Goal: Transaction & Acquisition: Subscribe to service/newsletter

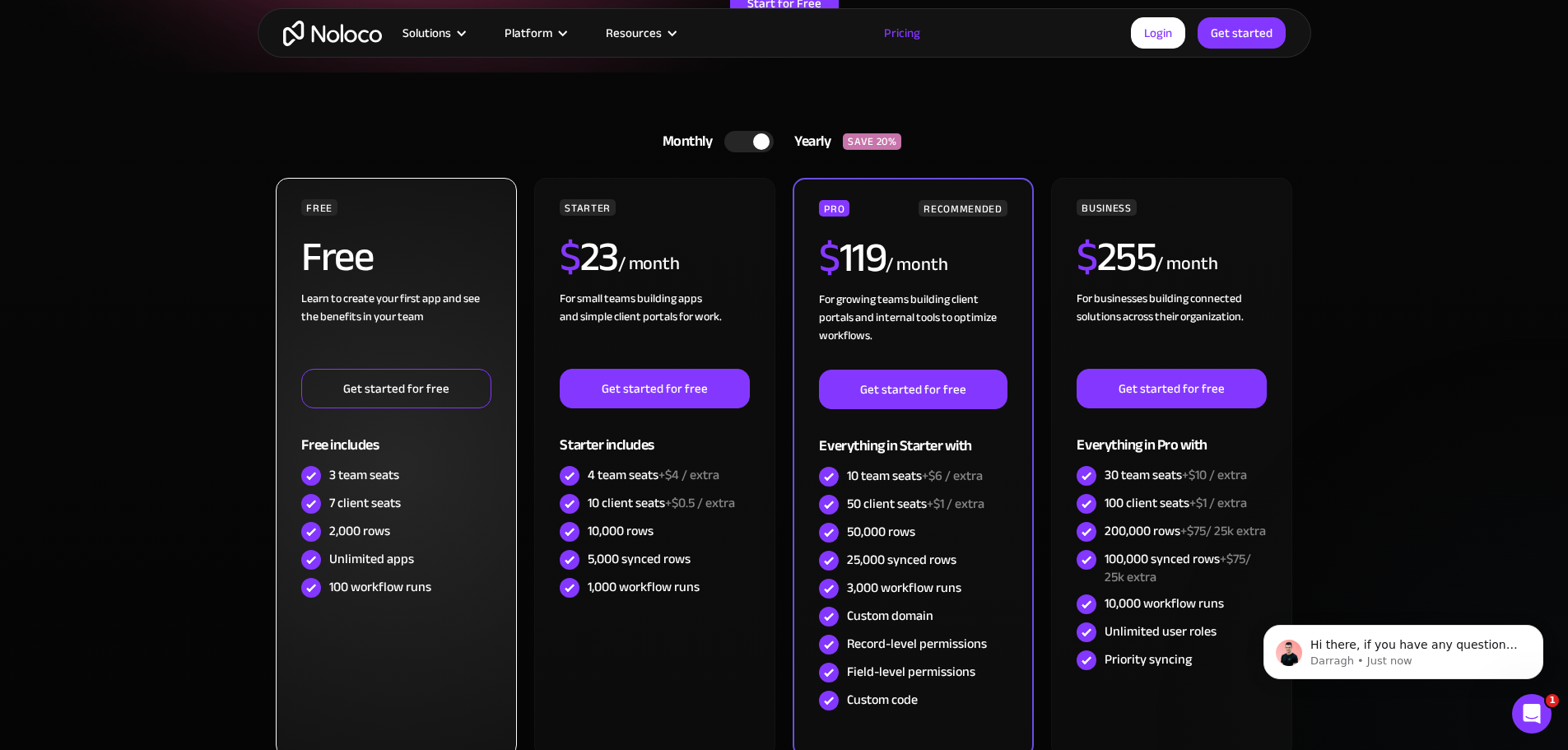
click at [410, 394] on link "Get started for free" at bounding box center [395, 388] width 189 height 40
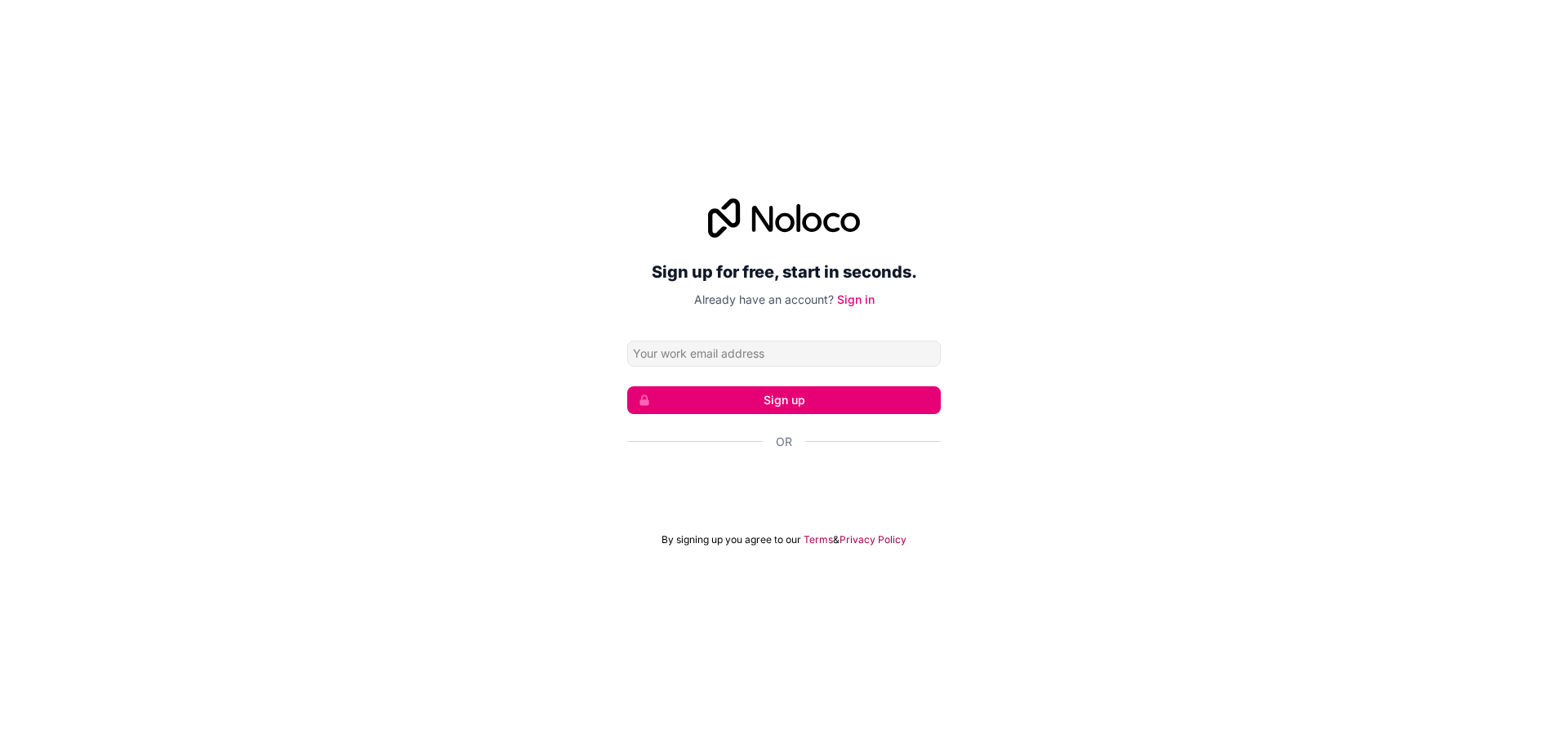
click at [736, 353] on input "Email address" at bounding box center [784, 354] width 314 height 26
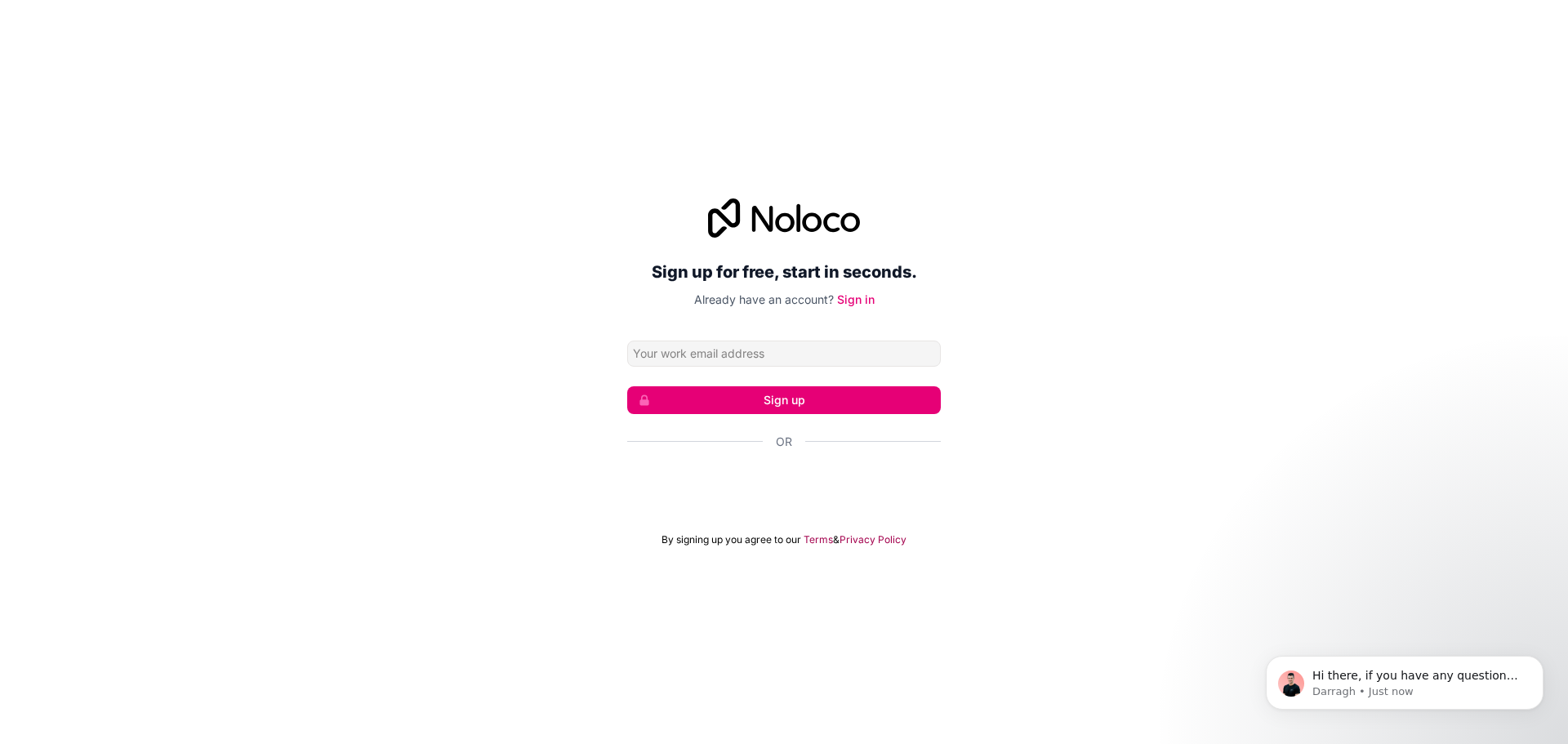
type input "[EMAIL_ADDRESS][DOMAIN_NAME]"
click at [777, 406] on button "Sign up" at bounding box center [784, 400] width 314 height 28
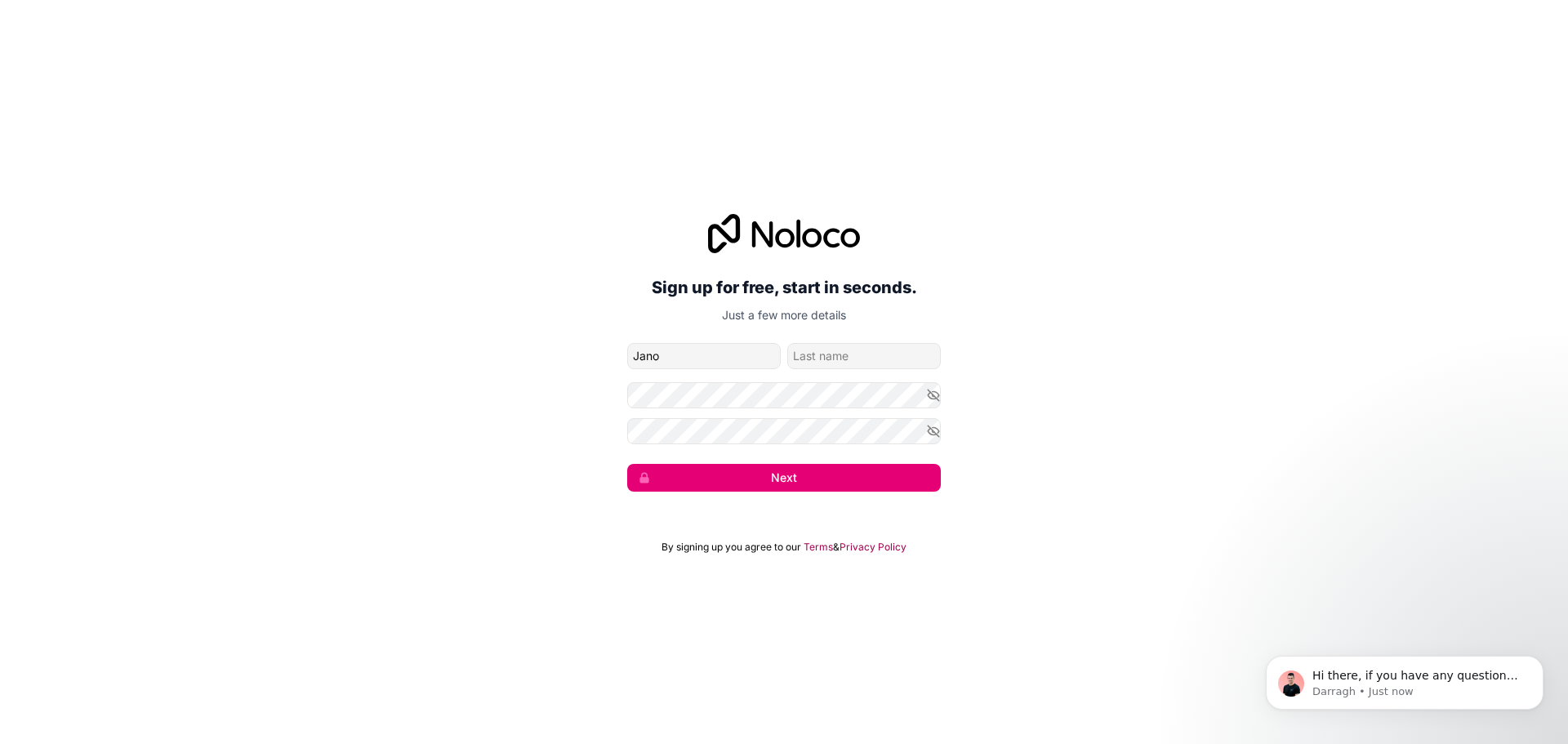
type input "Jano"
click at [627, 464] on button "Next" at bounding box center [784, 478] width 314 height 28
click at [794, 357] on input "family-name" at bounding box center [864, 356] width 154 height 26
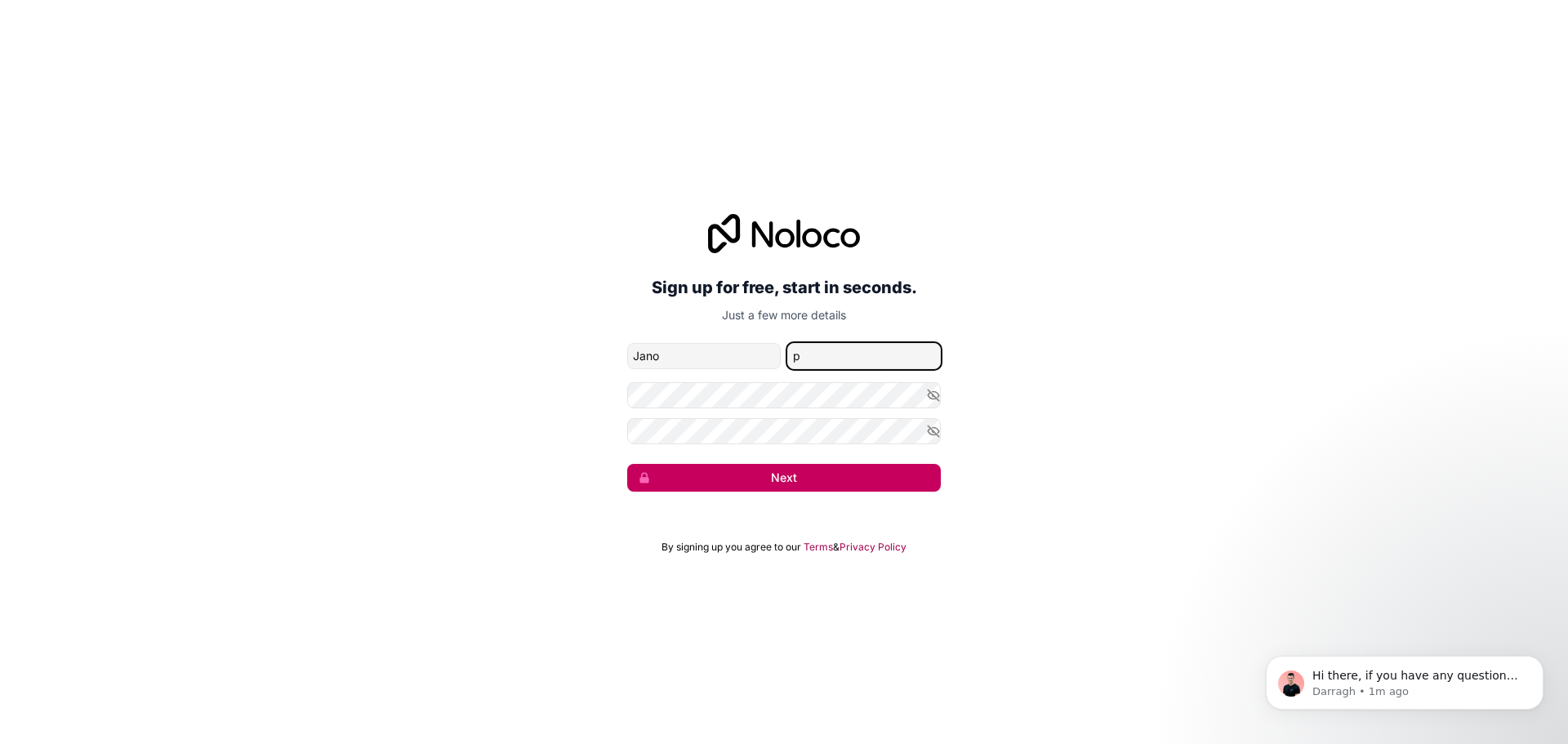
type input "p"
click at [871, 483] on button "Next" at bounding box center [784, 478] width 314 height 28
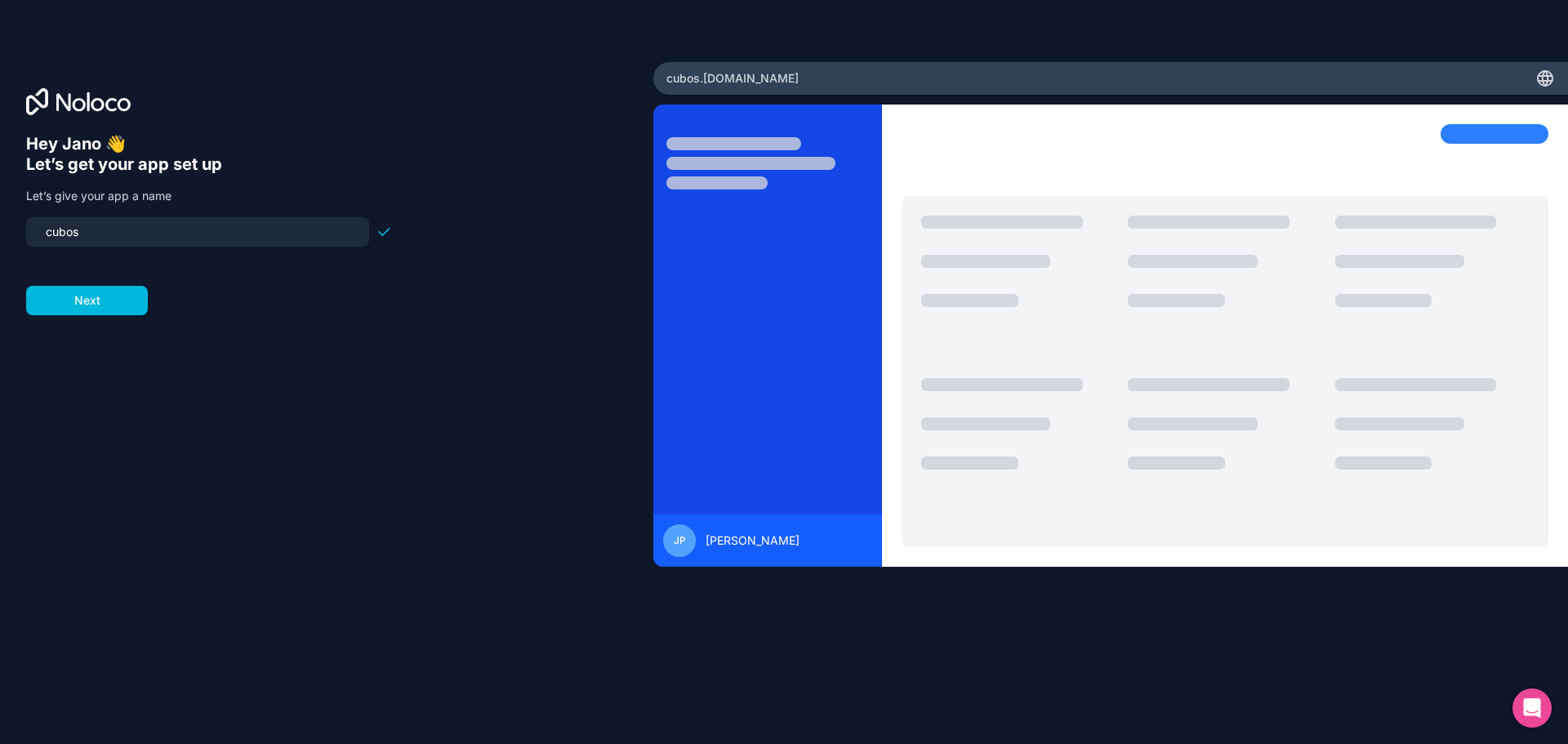
click at [60, 234] on input "cubos" at bounding box center [197, 231] width 323 height 23
click at [55, 235] on input "cubos" at bounding box center [197, 231] width 323 height 23
type input "cubos"
click at [71, 304] on button "Next" at bounding box center [86, 300] width 121 height 30
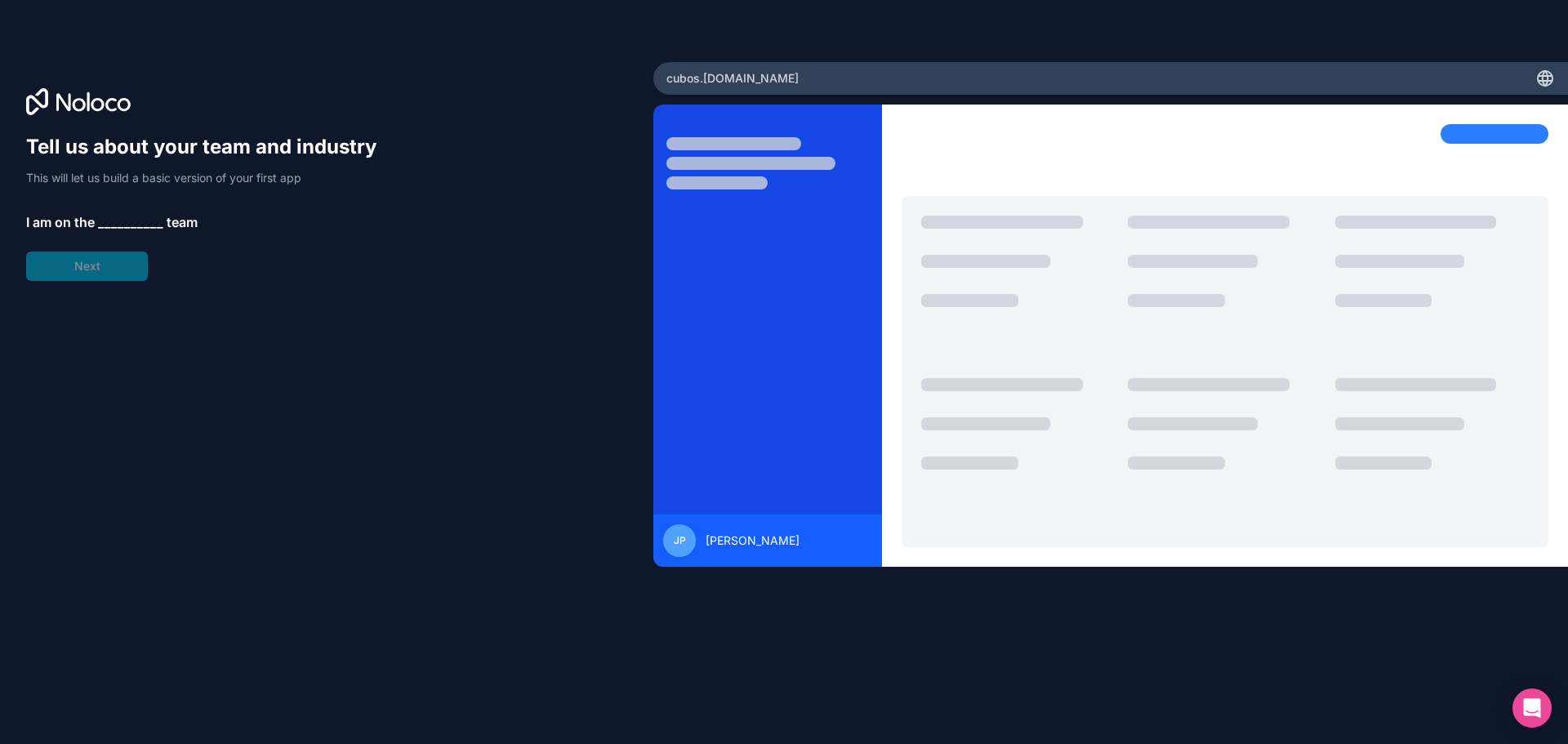
click at [128, 219] on span "__________" at bounding box center [130, 222] width 66 height 19
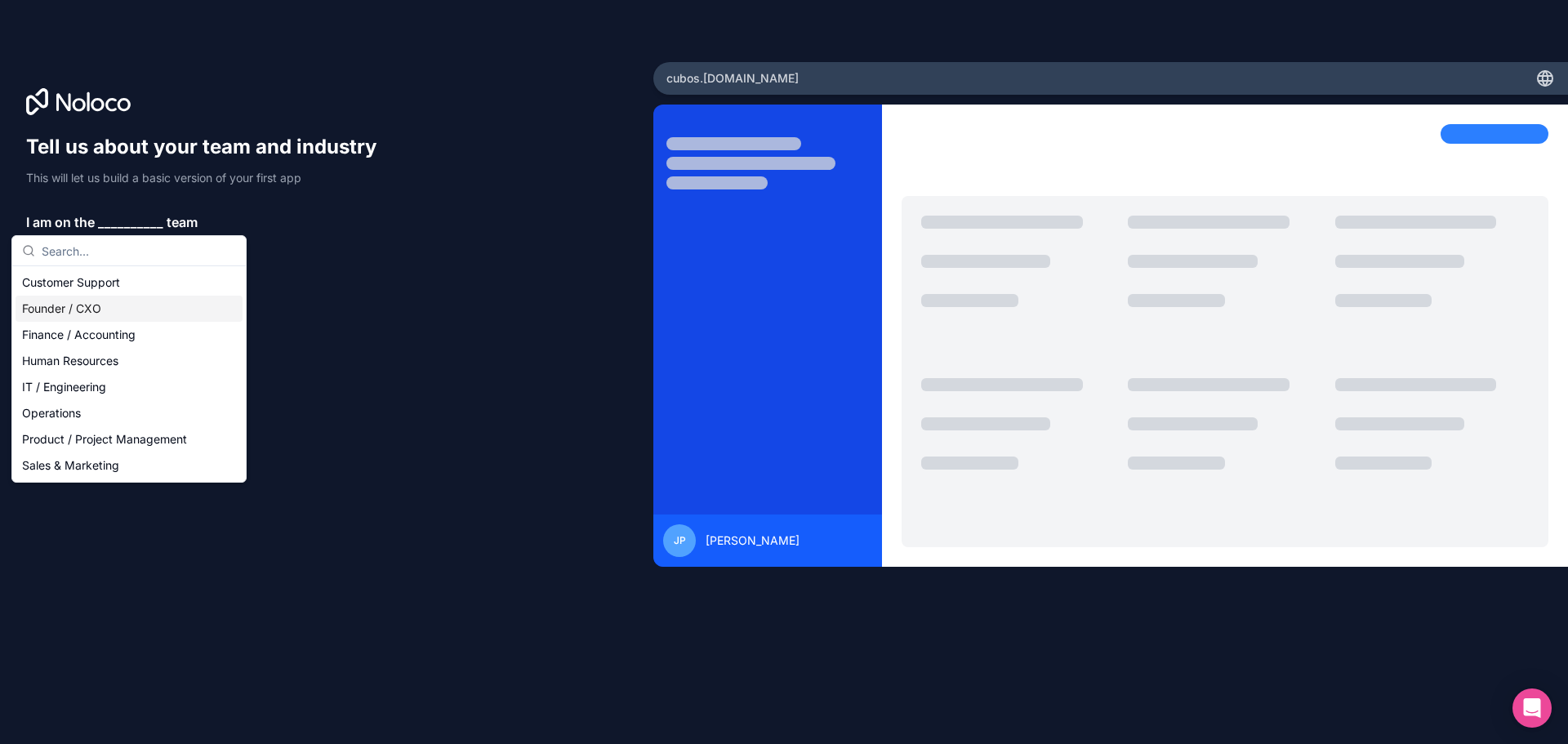
click at [120, 315] on div "Founder / CXO" at bounding box center [129, 308] width 227 height 26
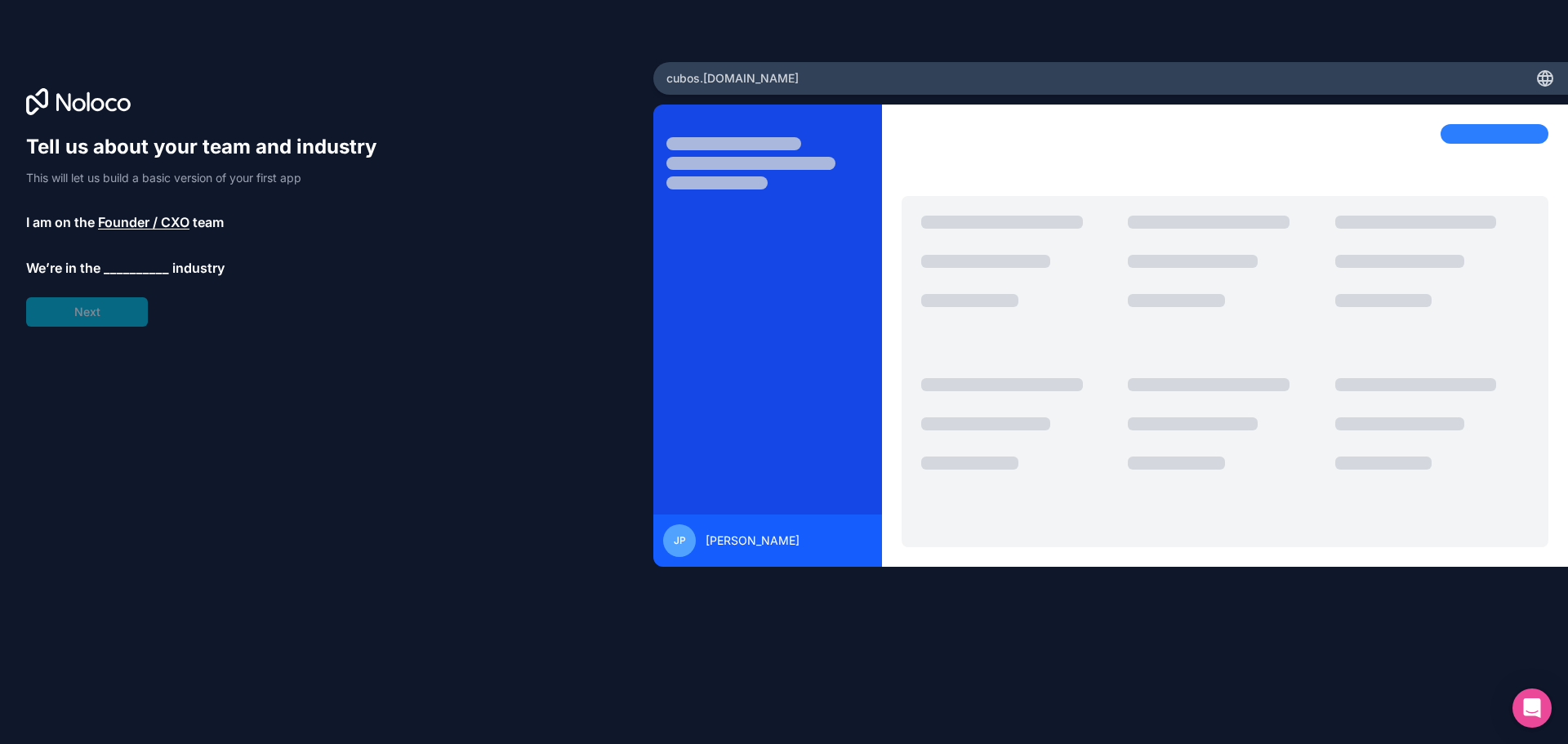
click at [120, 261] on span "__________" at bounding box center [136, 267] width 66 height 19
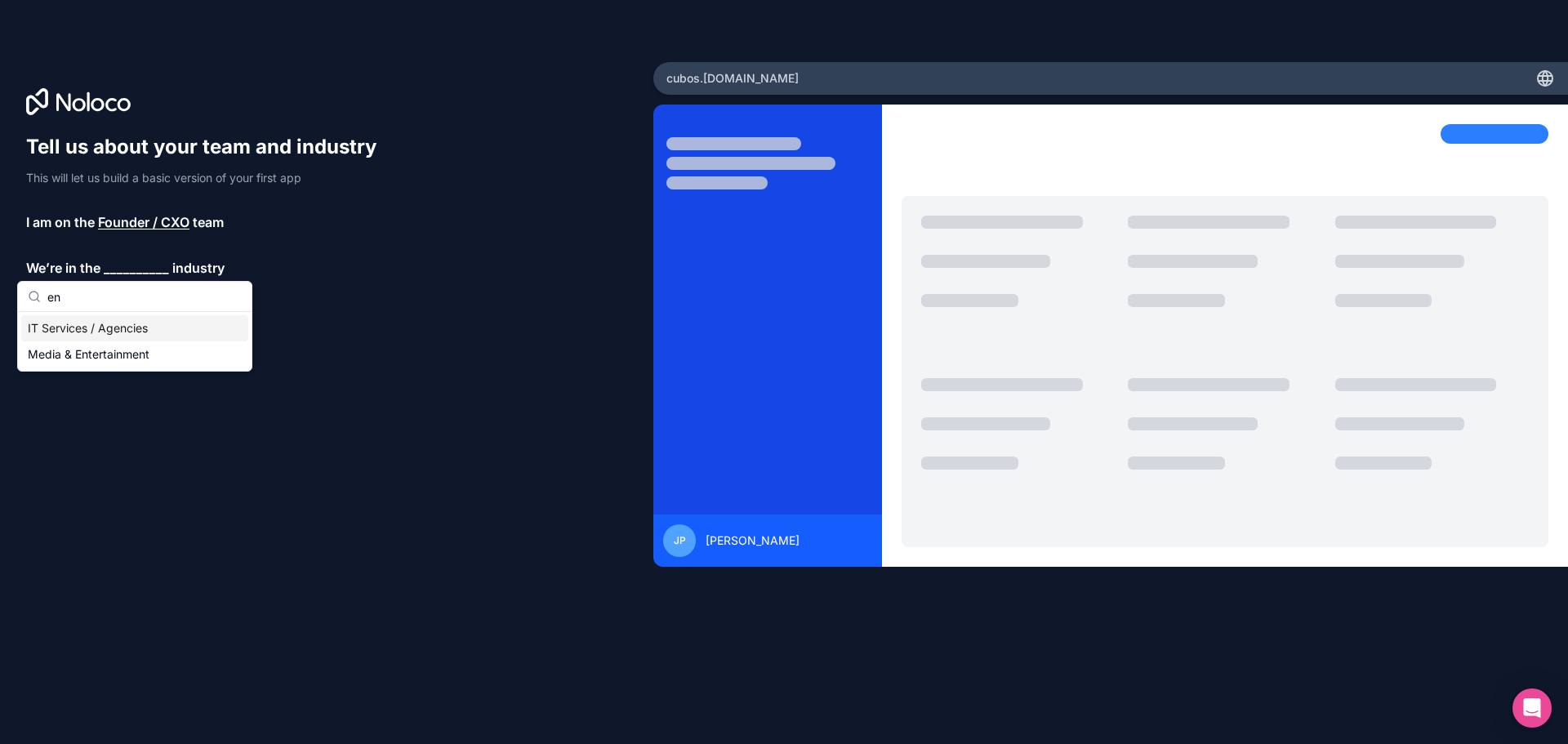
click at [101, 300] on input "en" at bounding box center [144, 297] width 195 height 30
click at [100, 300] on input "en" at bounding box center [144, 297] width 195 height 30
type input "con"
click at [93, 325] on div "Construction" at bounding box center [135, 328] width 227 height 26
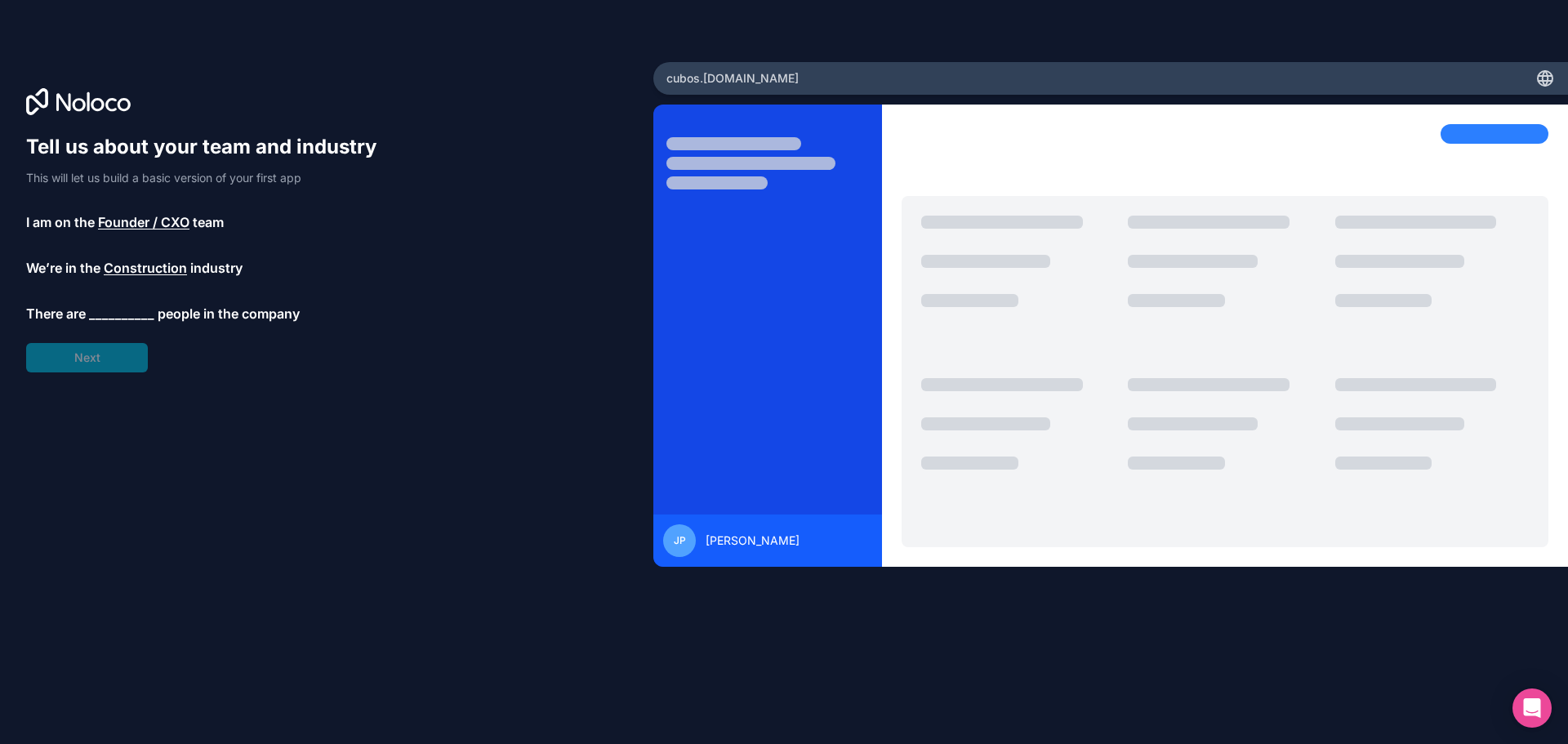
click at [105, 315] on span "__________" at bounding box center [121, 313] width 66 height 19
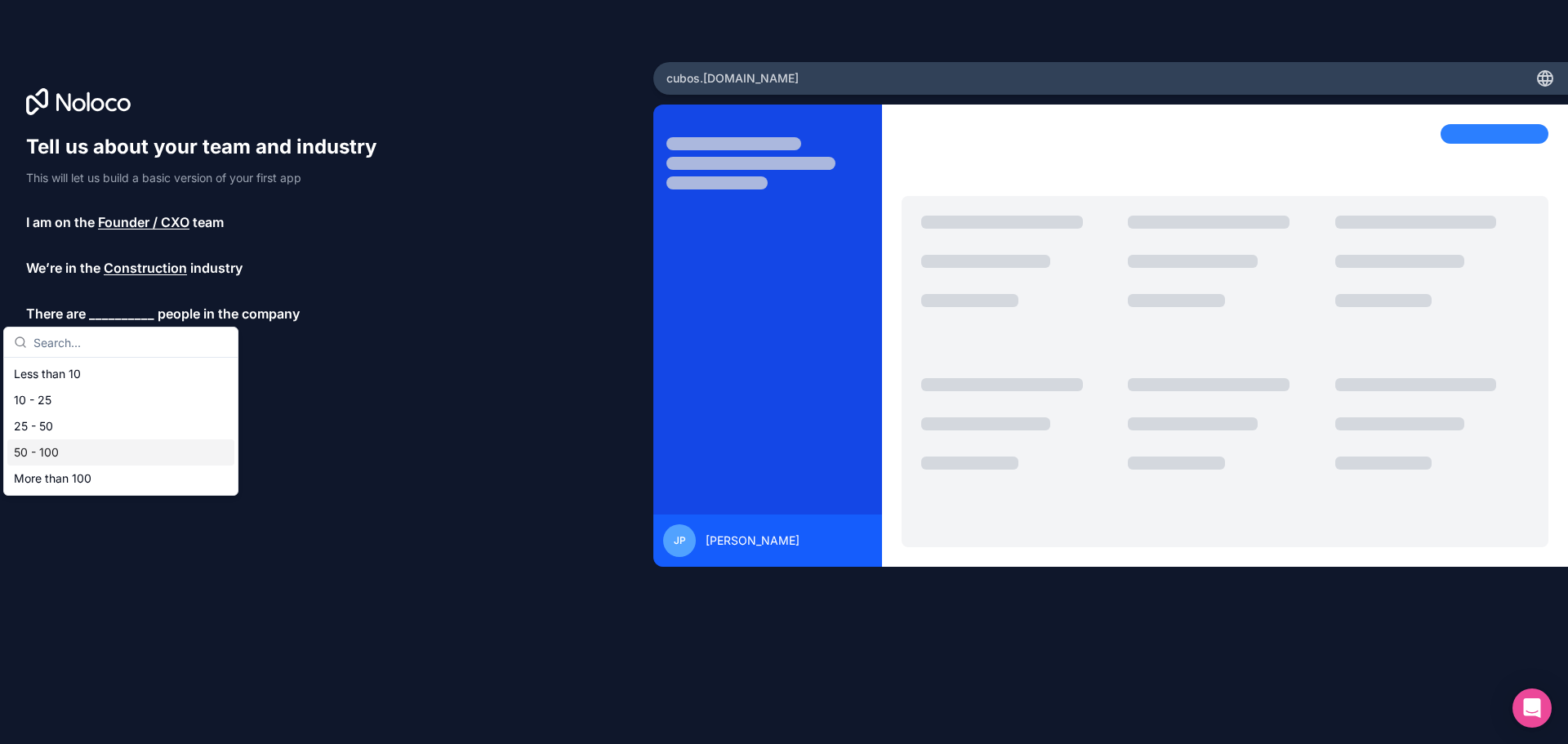
click at [96, 451] on div "50 - 100" at bounding box center [121, 452] width 227 height 26
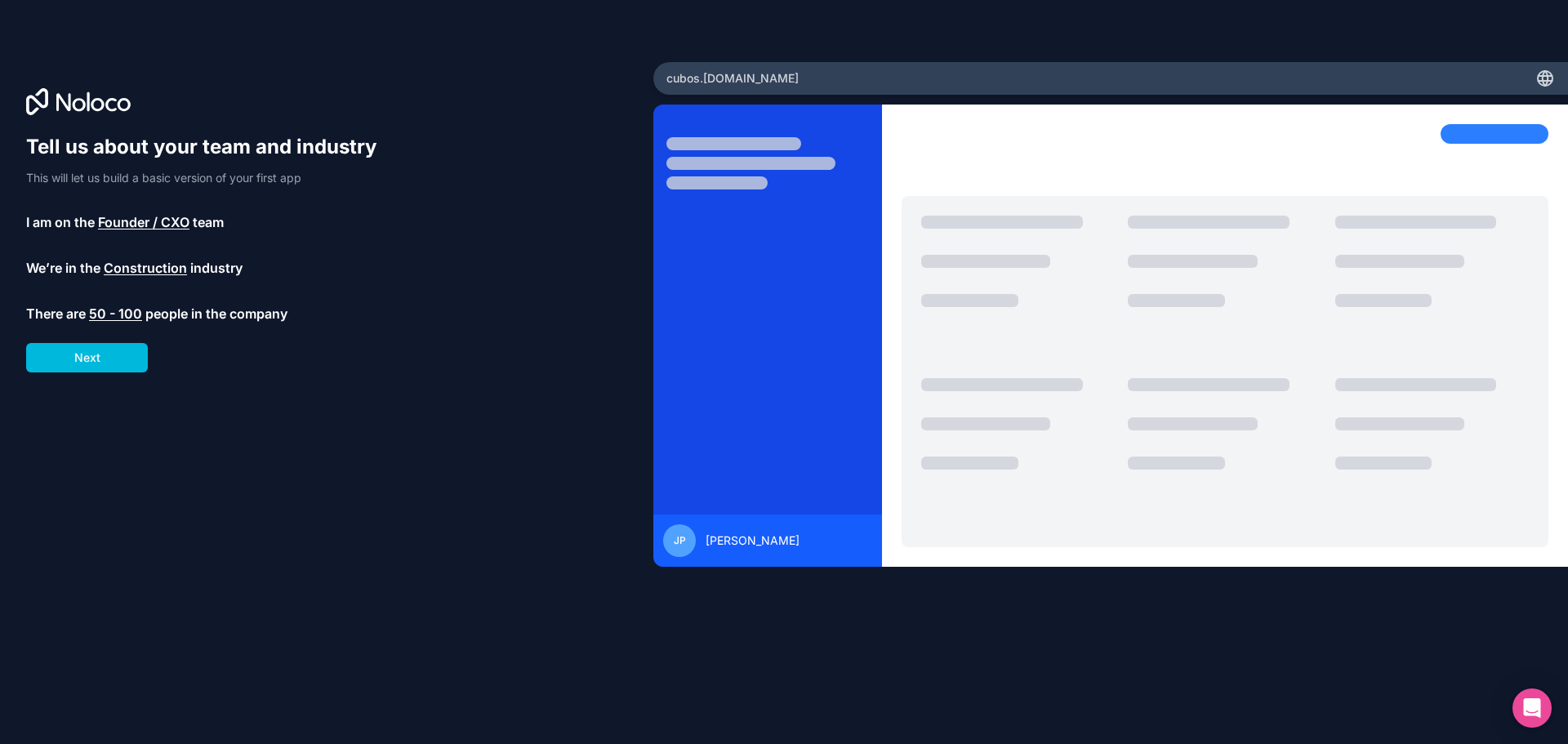
click at [107, 308] on span "50 - 100" at bounding box center [115, 313] width 53 height 19
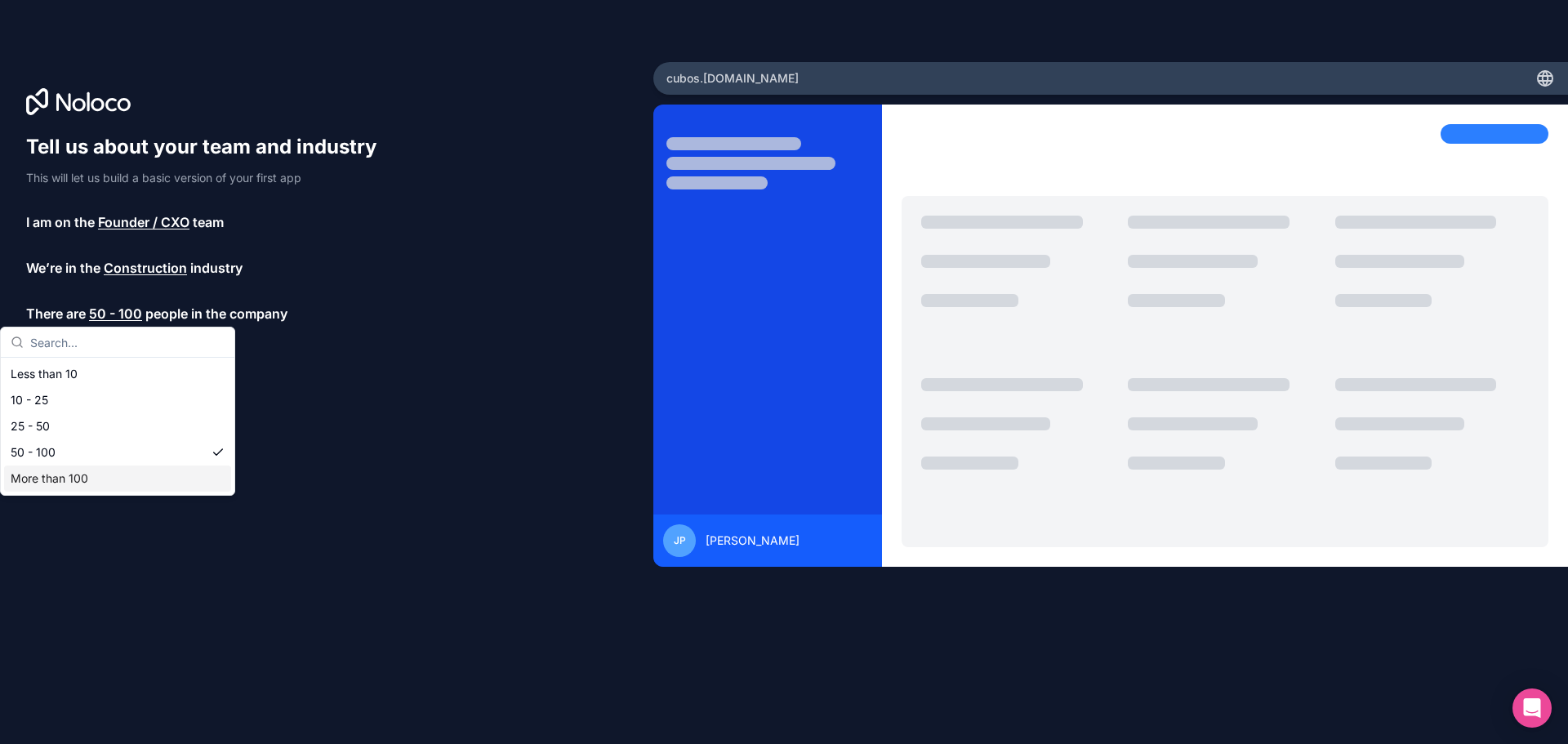
click at [83, 485] on div "More than 100" at bounding box center [118, 479] width 227 height 26
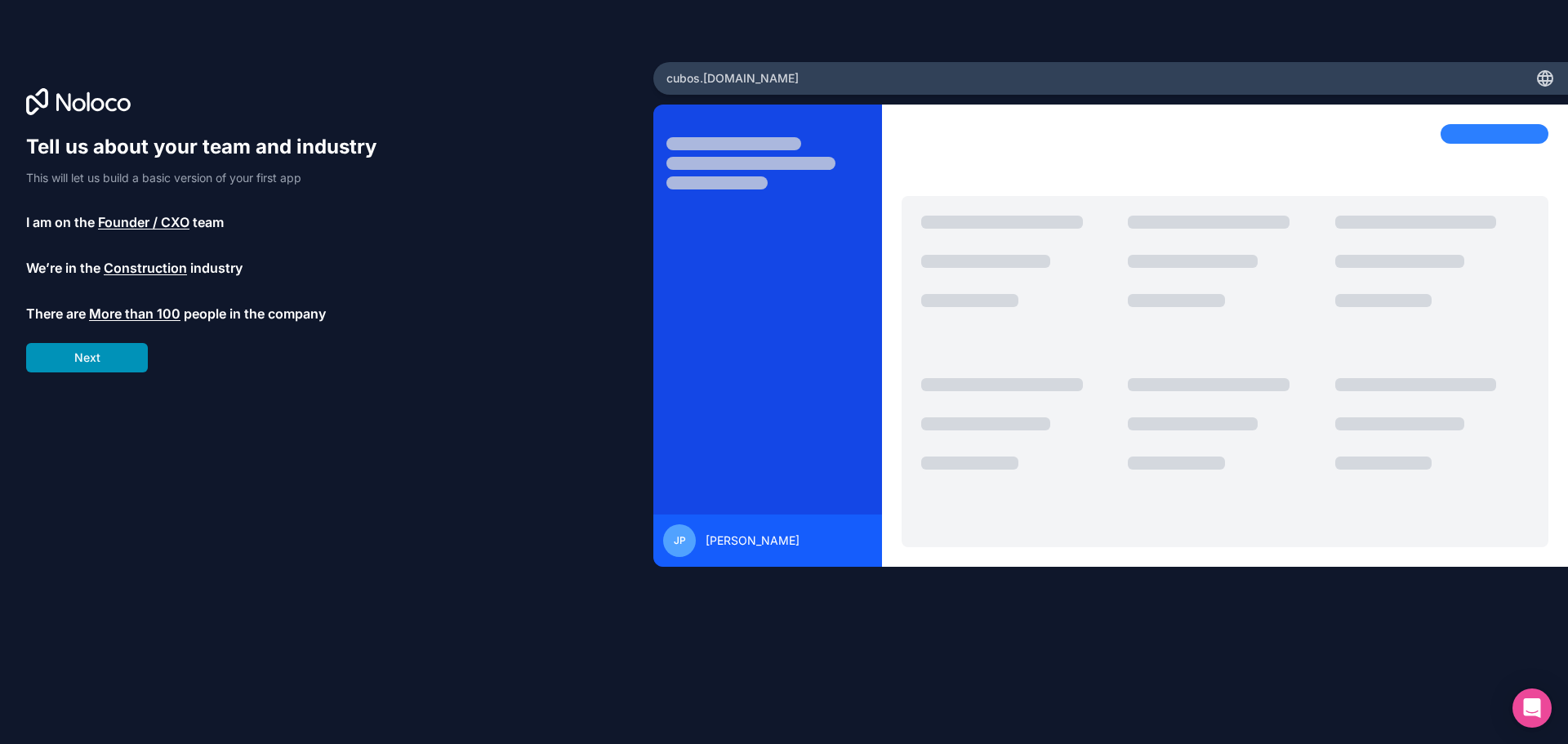
click at [120, 355] on button "Next" at bounding box center [86, 358] width 121 height 30
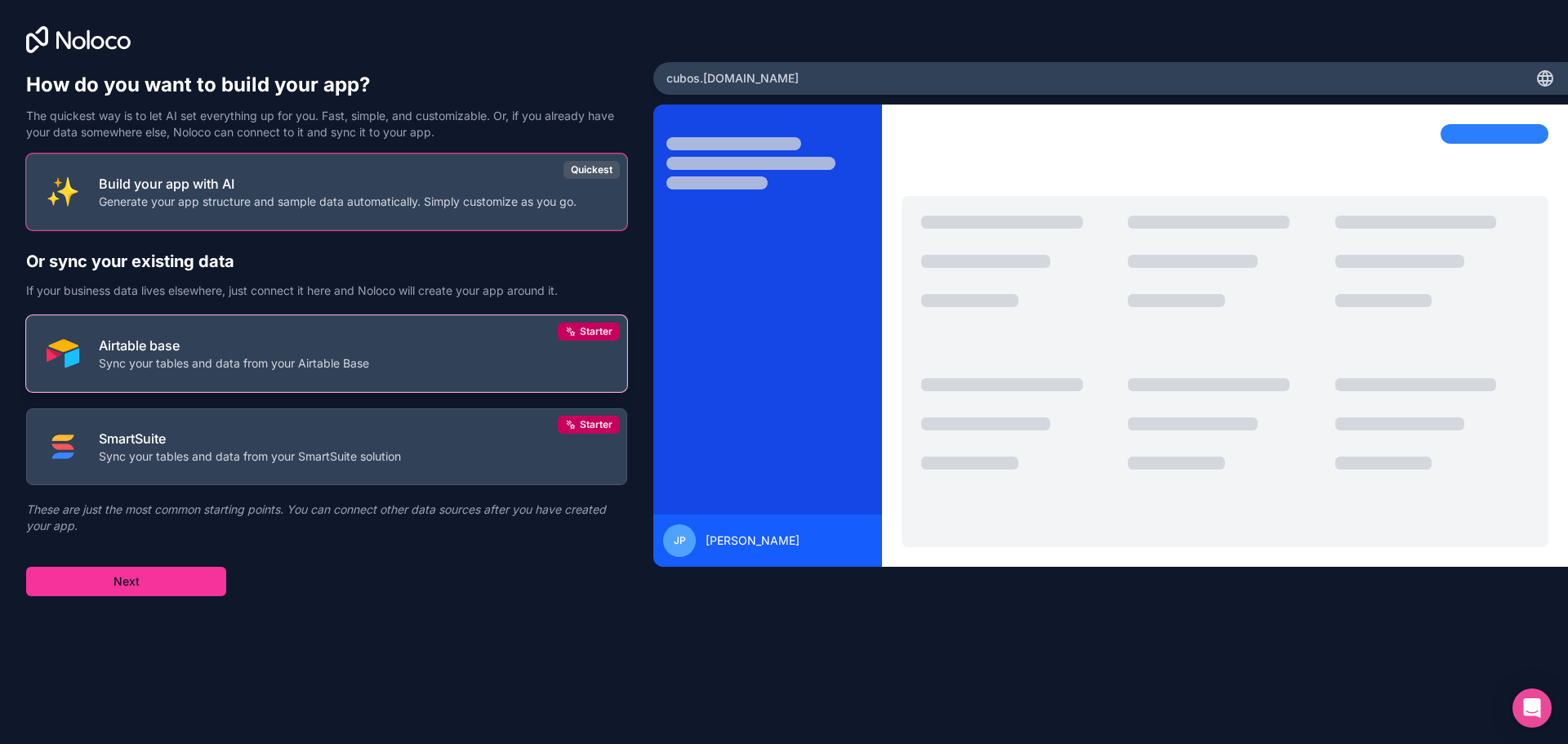
click at [435, 354] on button "Airtable base Sync your tables and data from your Airtable Base Starter" at bounding box center [327, 354] width 601 height 77
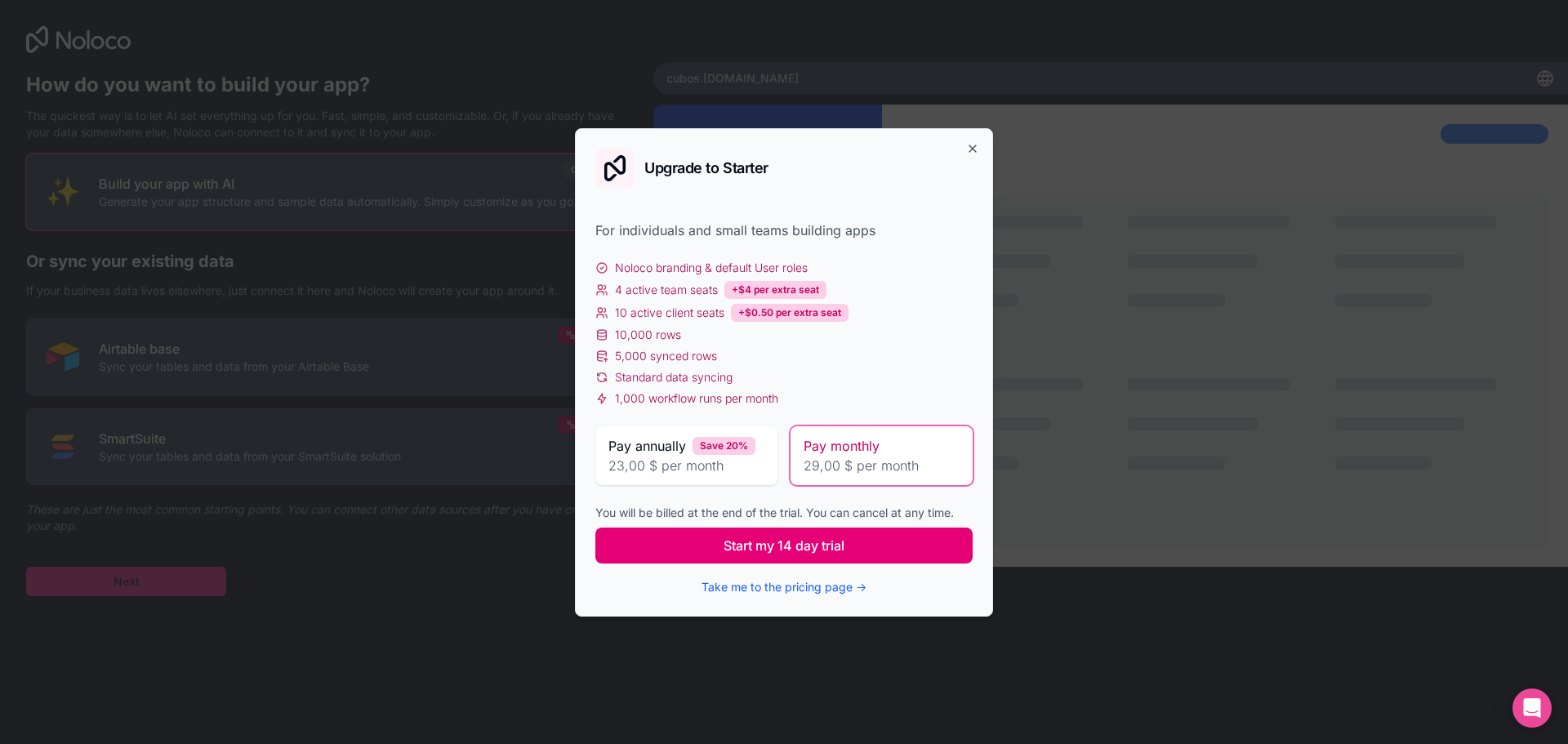
click at [801, 547] on span "Start my 14 day trial" at bounding box center [784, 545] width 121 height 19
